Goal: Information Seeking & Learning: Learn about a topic

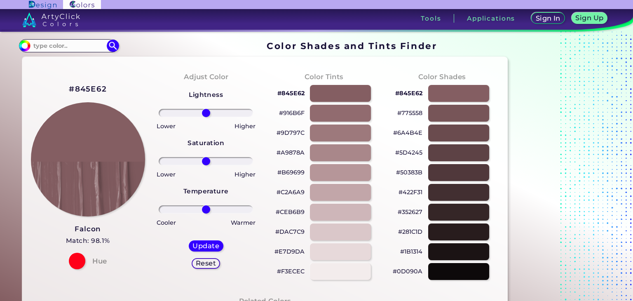
click at [292, 92] on p "#845E62" at bounding box center [290, 93] width 27 height 10
click at [75, 45] on input at bounding box center [68, 45] width 77 height 11
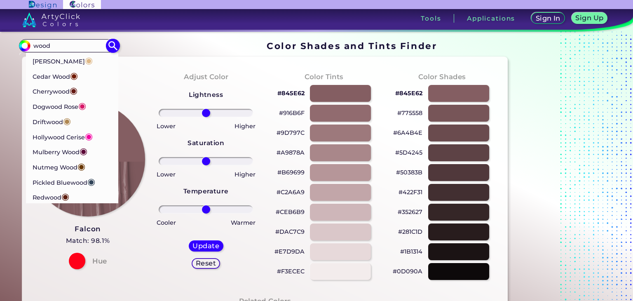
type input "wood"
click at [60, 120] on p "Driftwood ◉" at bounding box center [51, 120] width 39 height 15
type input "#af8751"
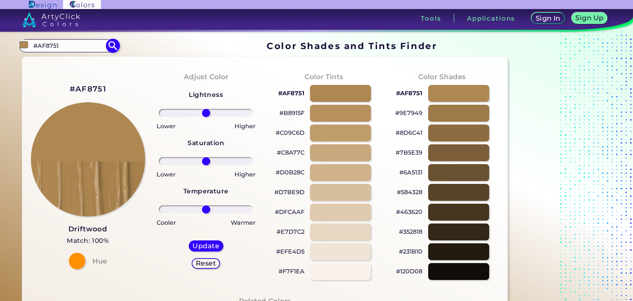
click at [74, 46] on input "#AF8751" at bounding box center [68, 45] width 77 height 11
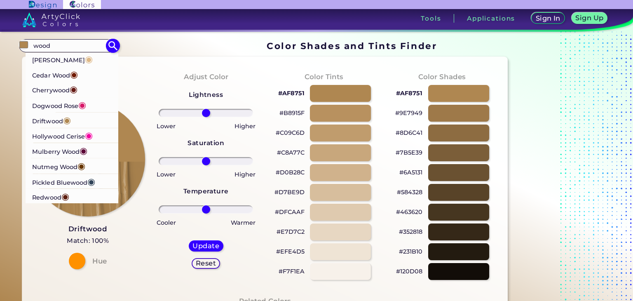
type input "wood"
click at [65, 73] on p "Cedar Wood ◉" at bounding box center [55, 73] width 46 height 15
type input "#711a00"
type input "#711A00"
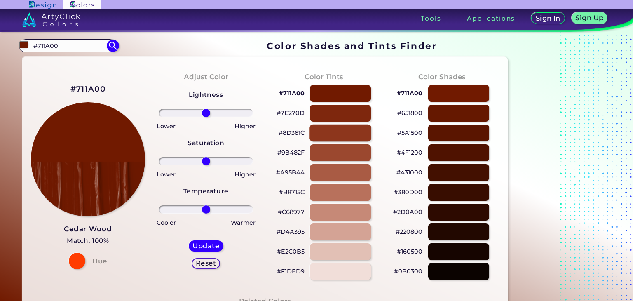
click at [346, 133] on div at bounding box center [341, 132] width 62 height 17
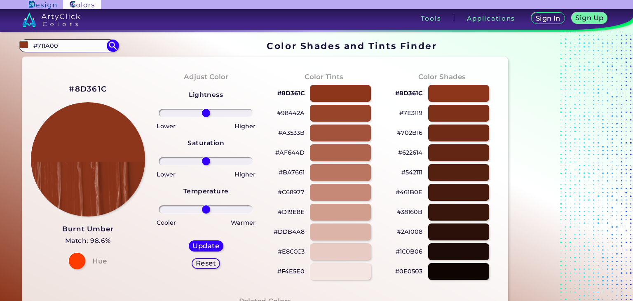
click at [290, 92] on p "#8D361C" at bounding box center [290, 93] width 27 height 10
click at [66, 43] on input "#711A00" at bounding box center [68, 45] width 77 height 11
drag, startPoint x: 216, startPoint y: 80, endPoint x: 215, endPoint y: 84, distance: 4.6
click at [216, 80] on h4 "Adjust Color" at bounding box center [206, 77] width 45 height 12
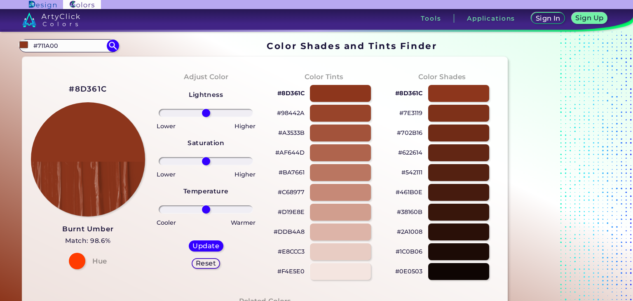
click at [244, 91] on div "Lightness Saturation Temperature Lower Higher Lower Higher Cooler Warmer Update…" at bounding box center [206, 182] width 105 height 198
click at [341, 174] on div at bounding box center [341, 172] width 62 height 17
type input "#ba7661"
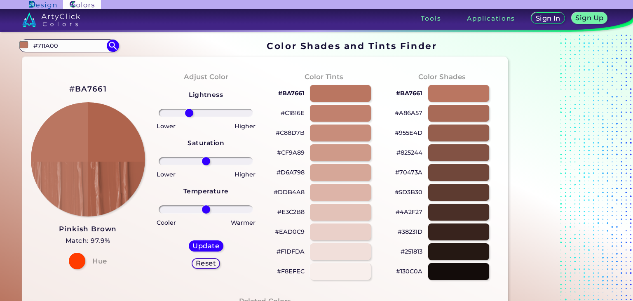
drag, startPoint x: 206, startPoint y: 111, endPoint x: 204, endPoint y: 136, distance: 25.2
type input "-37"
click at [190, 114] on input "range" at bounding box center [206, 113] width 94 height 8
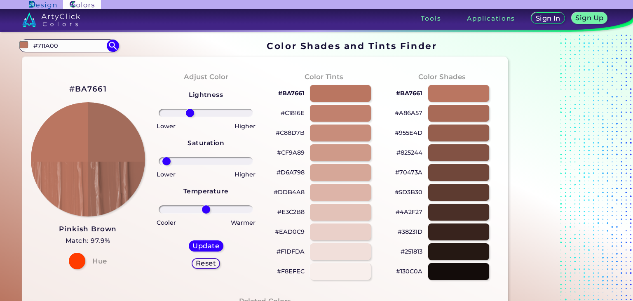
drag, startPoint x: 204, startPoint y: 162, endPoint x: 186, endPoint y: 185, distance: 29.9
type input "-92"
click at [167, 160] on input "range" at bounding box center [206, 161] width 94 height 8
drag, startPoint x: 203, startPoint y: 210, endPoint x: 204, endPoint y: 204, distance: 5.5
type input "-4"
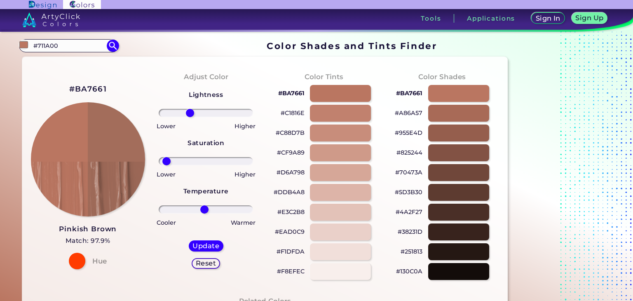
click at [204, 205] on input "range" at bounding box center [206, 209] width 94 height 8
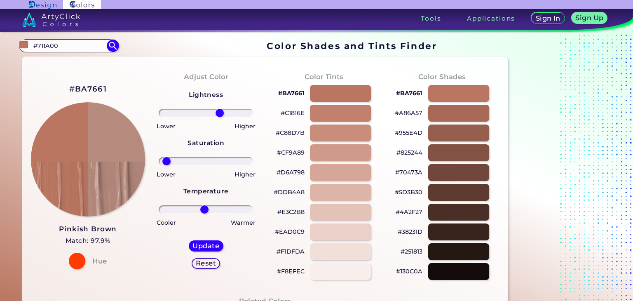
drag, startPoint x: 188, startPoint y: 112, endPoint x: 220, endPoint y: 119, distance: 32.5
type input "32"
click at [220, 117] on input "range" at bounding box center [206, 113] width 94 height 8
click at [287, 91] on p "#BA7661" at bounding box center [291, 93] width 26 height 10
click at [76, 45] on input "#711A00" at bounding box center [68, 45] width 77 height 11
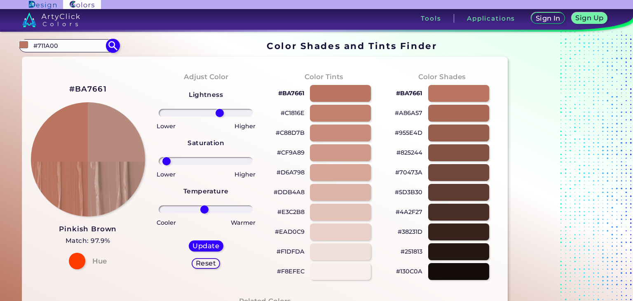
click at [76, 45] on input "#711A00" at bounding box center [68, 45] width 77 height 11
type input "#"
type input "gray"
click at [112, 46] on img at bounding box center [113, 45] width 14 height 14
type input "#000000"
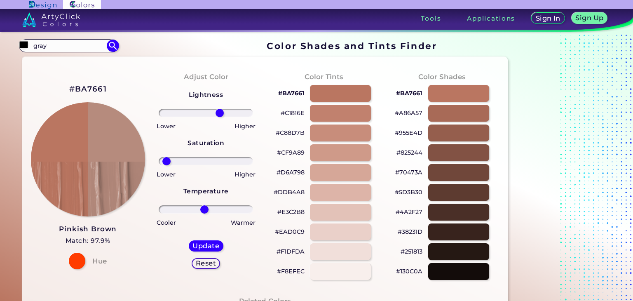
drag, startPoint x: 77, startPoint y: 48, endPoint x: 0, endPoint y: 47, distance: 77.1
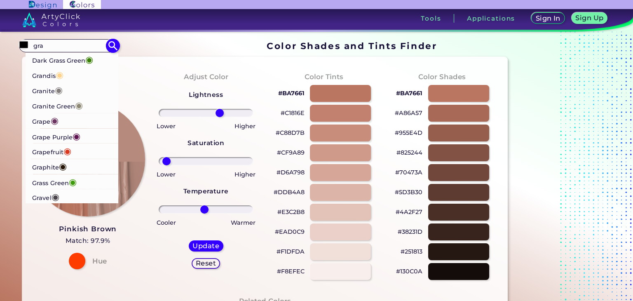
type input "gra"
click at [42, 195] on p "Gravel ◉" at bounding box center [45, 196] width 27 height 15
type input "#4a444b"
type input "#4A444B"
type input "0"
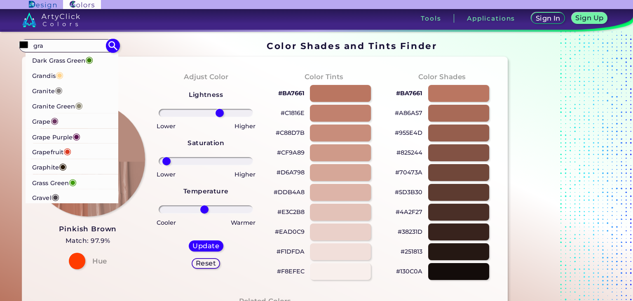
type input "0"
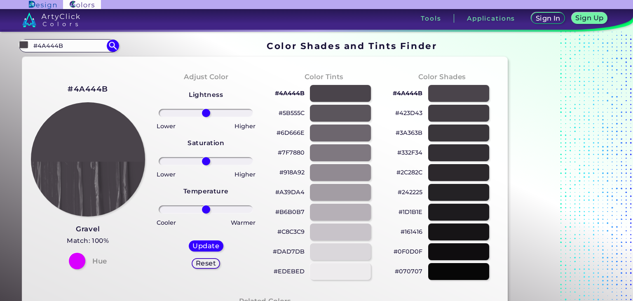
click at [287, 113] on p "#5B555C" at bounding box center [292, 113] width 26 height 10
click at [292, 193] on p "#A39DA4" at bounding box center [289, 192] width 29 height 10
click at [66, 46] on input "#4A444B" at bounding box center [68, 45] width 77 height 11
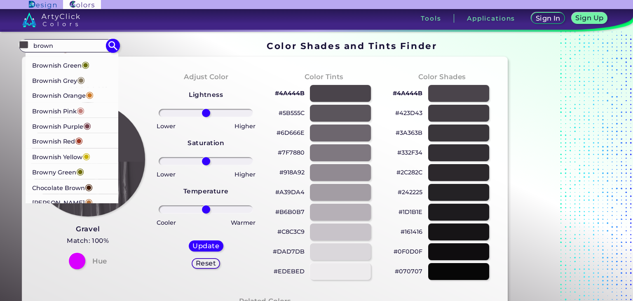
scroll to position [165, 0]
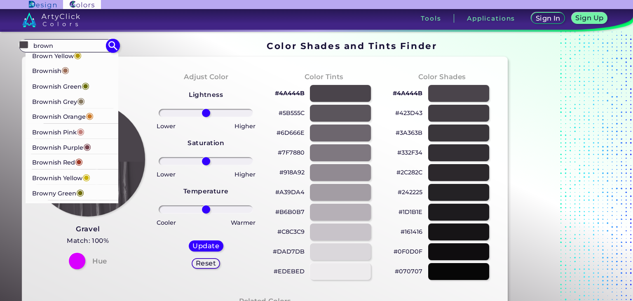
type input "brown"
click at [61, 139] on p "Brownish Purple ◉" at bounding box center [61, 146] width 59 height 15
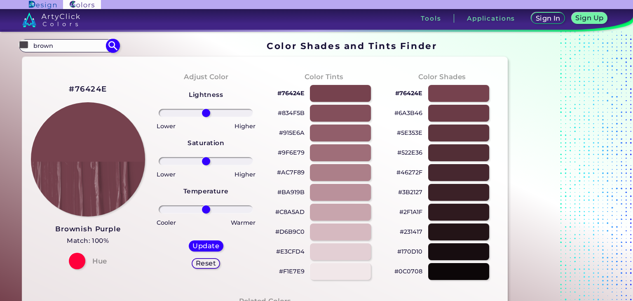
type input "#76424e"
type input "#76424E"
click at [289, 94] on p "#76424E" at bounding box center [290, 93] width 27 height 10
click at [335, 154] on div at bounding box center [341, 152] width 62 height 17
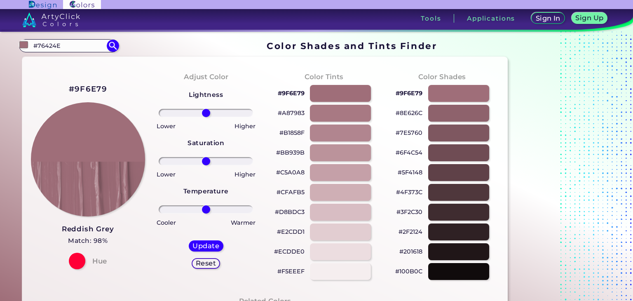
click at [289, 94] on p "#9F6E79" at bounding box center [291, 93] width 27 height 10
click at [341, 246] on div at bounding box center [341, 251] width 62 height 17
type input "#ecdde0"
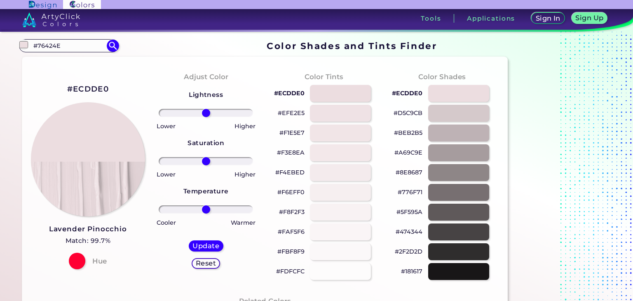
click at [287, 93] on p "#ECDDE0" at bounding box center [289, 93] width 30 height 10
click at [69, 44] on input "#76424E" at bounding box center [68, 45] width 77 height 11
click at [70, 44] on input "#76424E" at bounding box center [68, 45] width 77 height 11
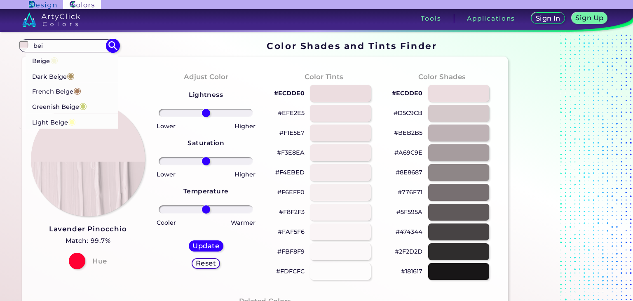
type input "bei"
click at [63, 75] on p "Dark Beige ◉" at bounding box center [53, 75] width 42 height 15
type input "#ac9362"
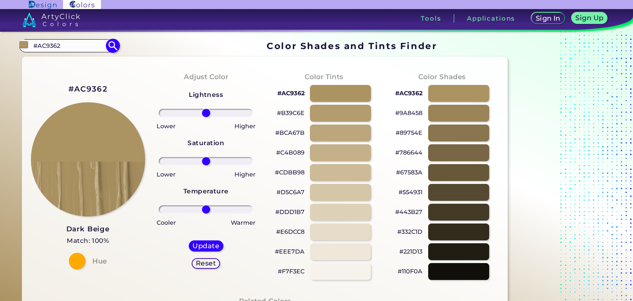
click at [78, 49] on input "#AC9362" at bounding box center [68, 45] width 77 height 11
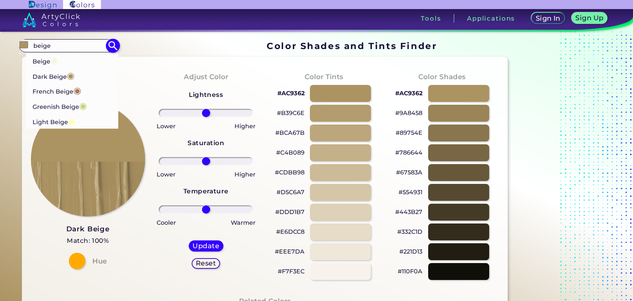
type input "beige"
click at [47, 64] on p "Beige ◉" at bounding box center [45, 59] width 26 height 15
type input "#f5f5dc"
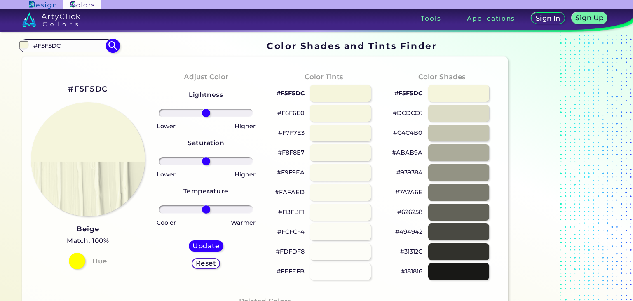
click at [69, 50] on input "#F5F5DC" at bounding box center [68, 45] width 77 height 11
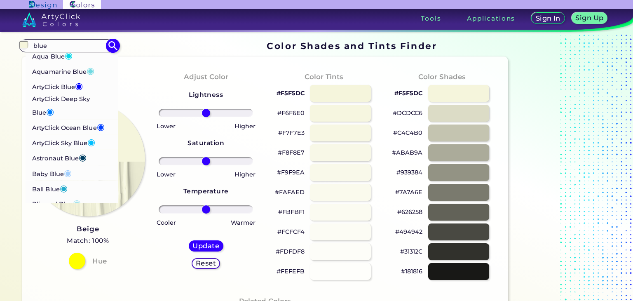
scroll to position [82, 0]
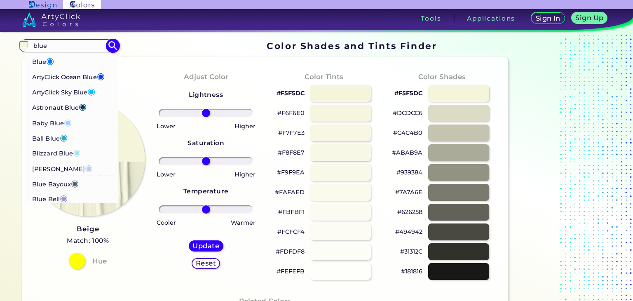
type input "blue"
click at [58, 104] on p "Astronaut Blue ◉" at bounding box center [59, 106] width 54 height 15
type input "#013e62"
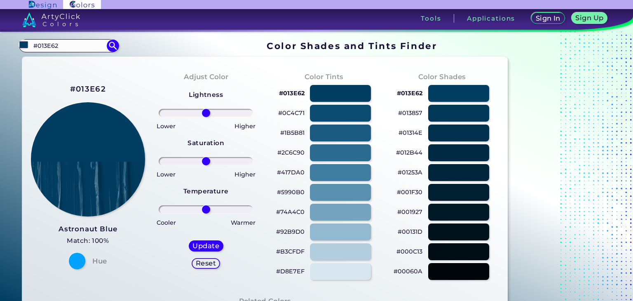
click at [413, 134] on p "#01314E" at bounding box center [411, 133] width 24 height 10
click at [82, 49] on input "#013E62" at bounding box center [68, 45] width 77 height 11
type input "#"
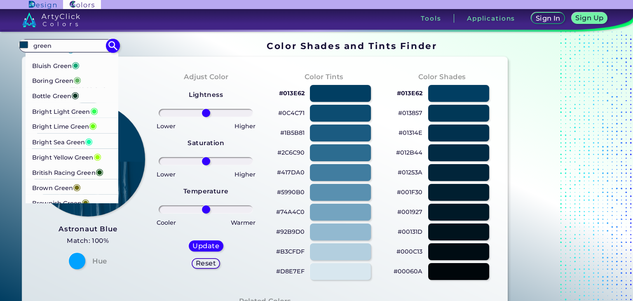
scroll to position [247, 0]
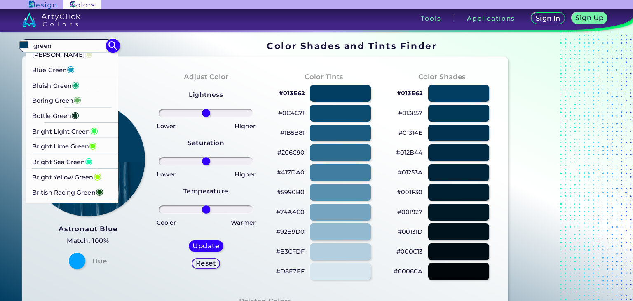
type input "green"
click at [48, 122] on p "Bottle Green ◉" at bounding box center [55, 114] width 47 height 15
type input "#093624"
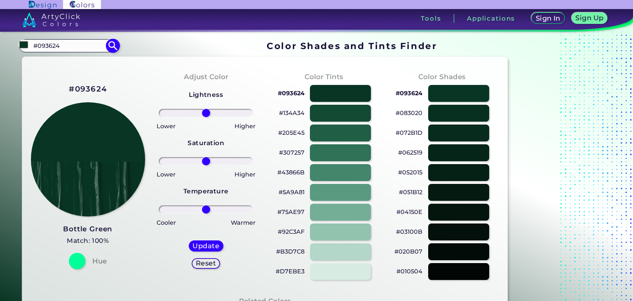
click at [89, 49] on input "#093624" at bounding box center [68, 45] width 77 height 11
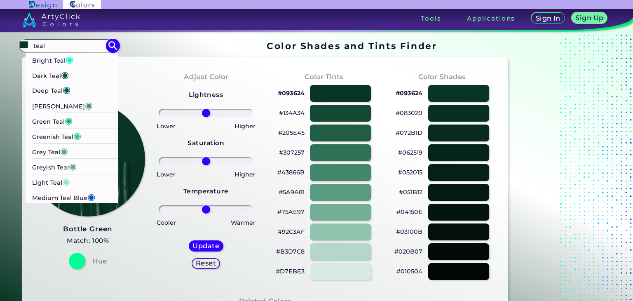
type input "teal"
click at [59, 72] on p "Dark Teal ◉" at bounding box center [50, 74] width 37 height 15
type input "#014d4e"
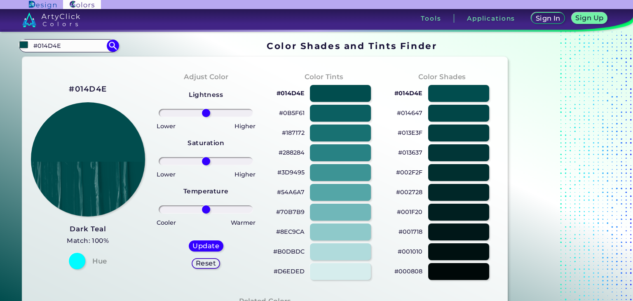
click at [295, 93] on p "#014D4E" at bounding box center [291, 93] width 28 height 10
click at [406, 154] on p "#013637" at bounding box center [410, 153] width 24 height 10
click at [84, 48] on input "#014D4E" at bounding box center [68, 45] width 77 height 11
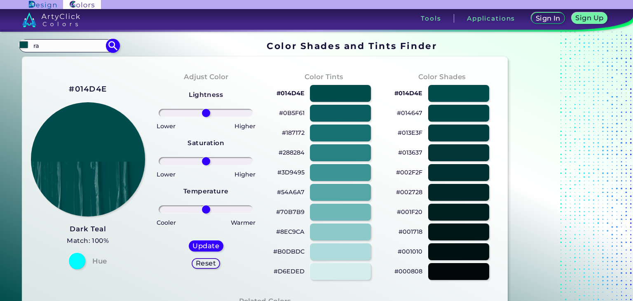
type input "r"
click at [457, 155] on div at bounding box center [459, 152] width 62 height 17
type input "#013637"
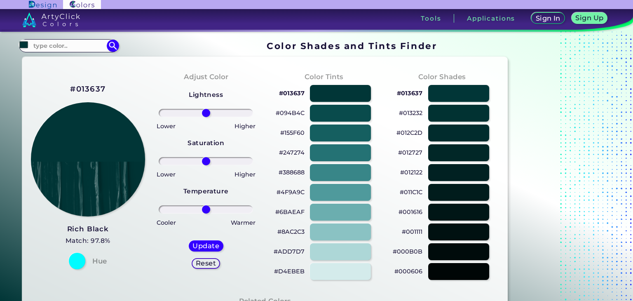
click at [411, 92] on p "#013637" at bounding box center [410, 93] width 26 height 10
click at [77, 45] on input at bounding box center [68, 45] width 77 height 11
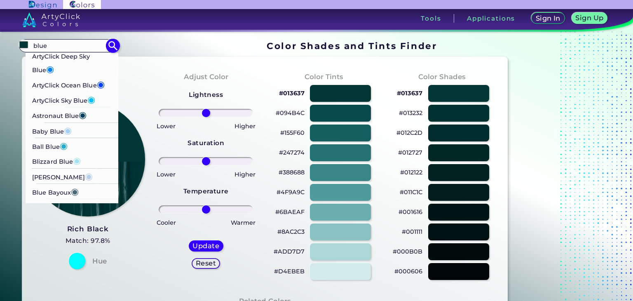
scroll to position [82, 0]
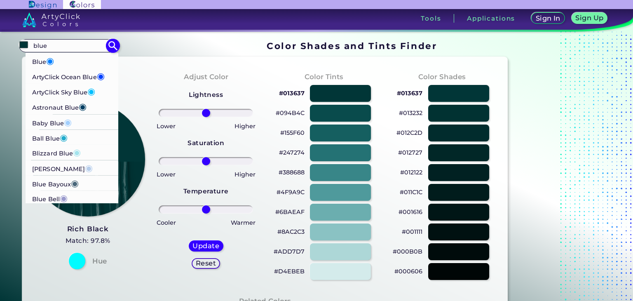
type input "blue"
click at [70, 107] on p "Astronaut Blue ◉" at bounding box center [59, 106] width 54 height 15
type input "#013e62"
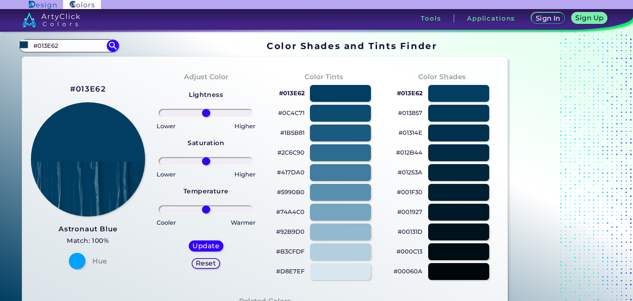
click at [414, 94] on p "#013E62" at bounding box center [410, 93] width 26 height 10
click at [409, 113] on p "#013857" at bounding box center [410, 113] width 24 height 10
click at [77, 49] on input "#013E62" at bounding box center [68, 45] width 77 height 11
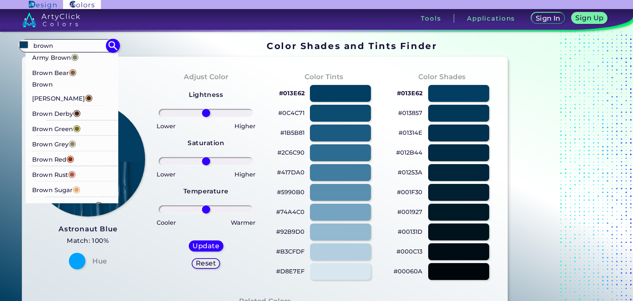
type input "brown"
click at [68, 88] on p "Brown [PERSON_NAME] ◉" at bounding box center [72, 93] width 80 height 26
type input "#592804"
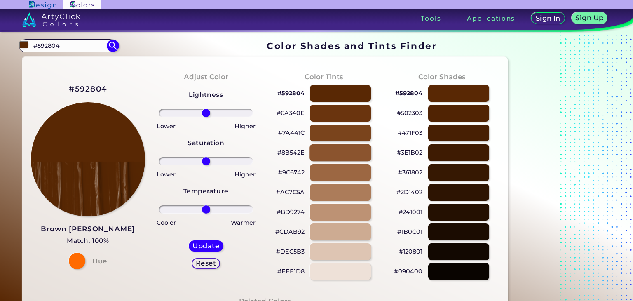
click at [331, 147] on div at bounding box center [341, 152] width 62 height 17
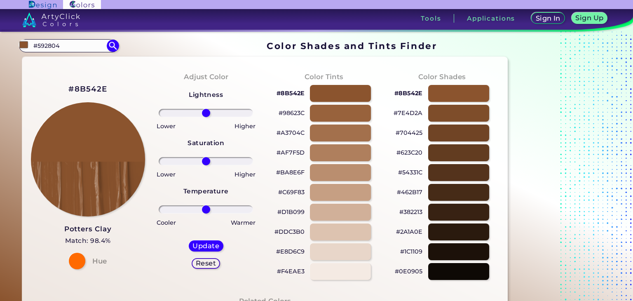
click at [294, 92] on p "#8B542E" at bounding box center [291, 93] width 28 height 10
click at [329, 132] on div at bounding box center [341, 132] width 62 height 17
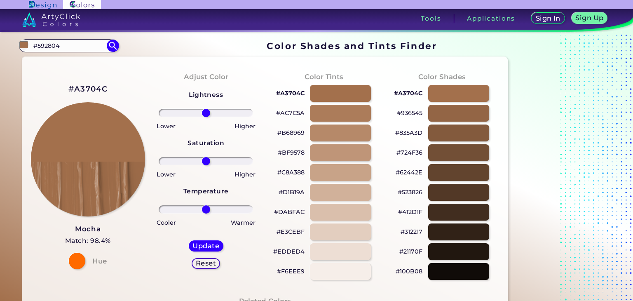
click at [292, 92] on p "#A3704C" at bounding box center [290, 93] width 28 height 10
click at [336, 187] on div at bounding box center [341, 192] width 62 height 17
type input "#d1b19a"
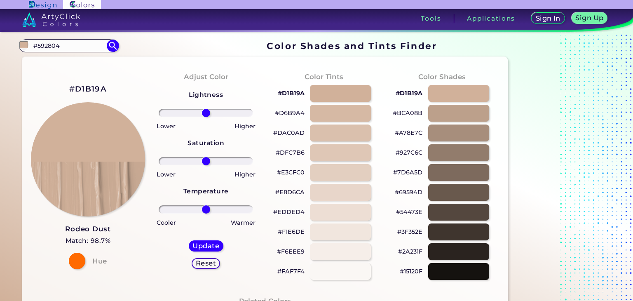
click at [289, 94] on p "#D1B19A" at bounding box center [291, 93] width 27 height 10
click at [77, 46] on input "#592804" at bounding box center [68, 45] width 77 height 11
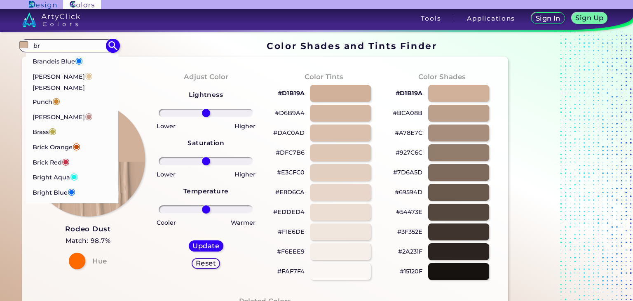
click at [64, 42] on input "br" at bounding box center [68, 45] width 77 height 11
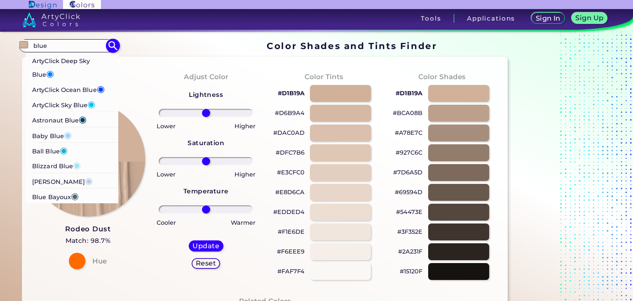
scroll to position [82, 0]
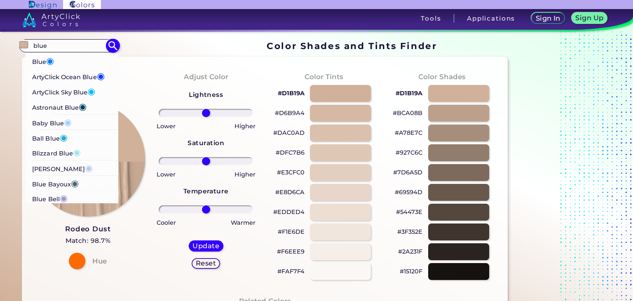
type input "blue"
click at [70, 108] on p "Astronaut Blue ◉" at bounding box center [59, 106] width 54 height 15
type input "#013e62"
type input "#013E62"
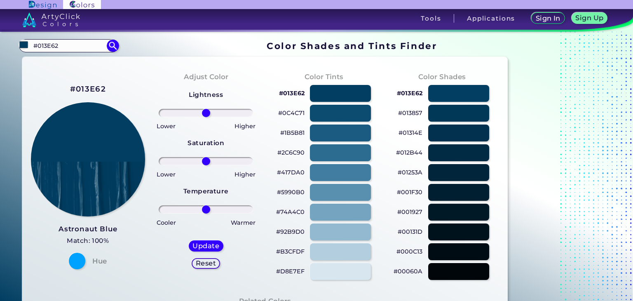
click at [406, 113] on p "#013857" at bounding box center [410, 113] width 24 height 10
click at [410, 192] on p "#001F30" at bounding box center [410, 192] width 26 height 10
